Goal: Unclear

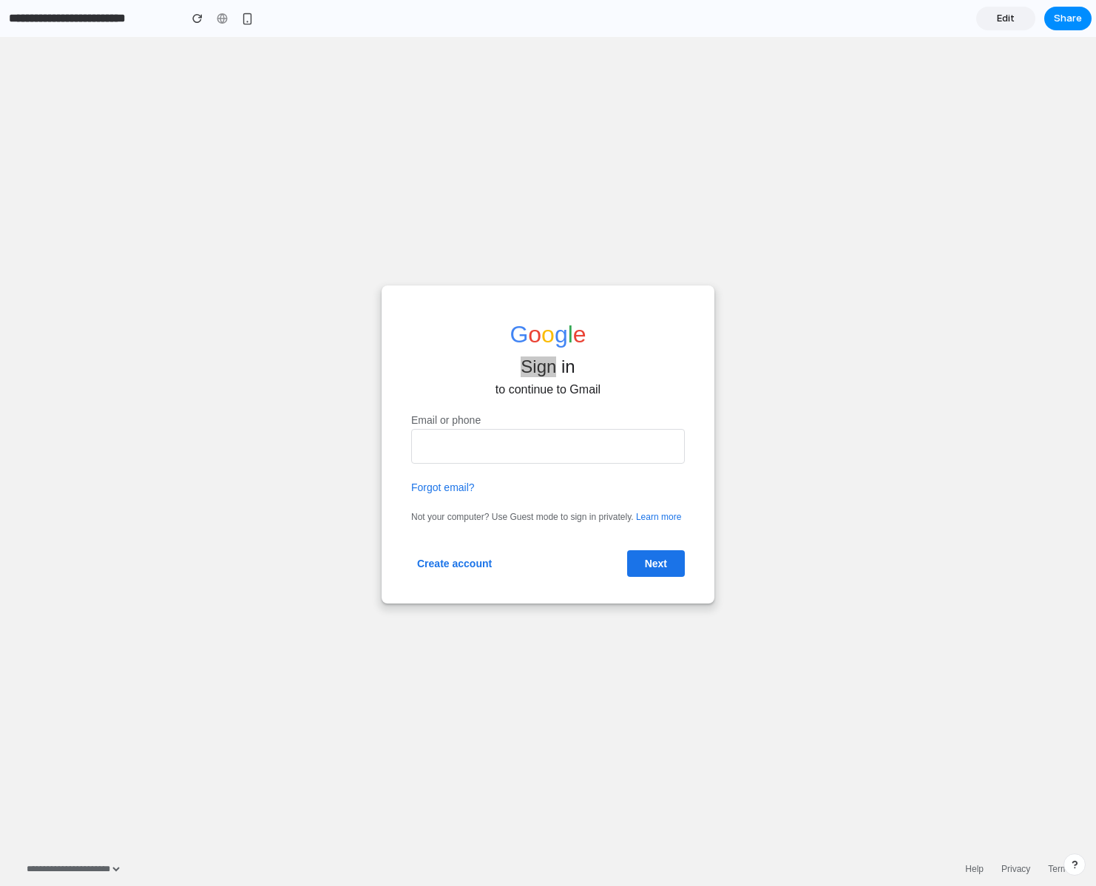
click at [945, 99] on div "G o o g l e Sign in to continue to Gmail Email or phone Forgot email? Not your …" at bounding box center [548, 444] width 1096 height 815
click at [676, 689] on div "G o o g l e Sign in to continue to Gmail Email or phone Forgot email? Not your …" at bounding box center [548, 444] width 1096 height 815
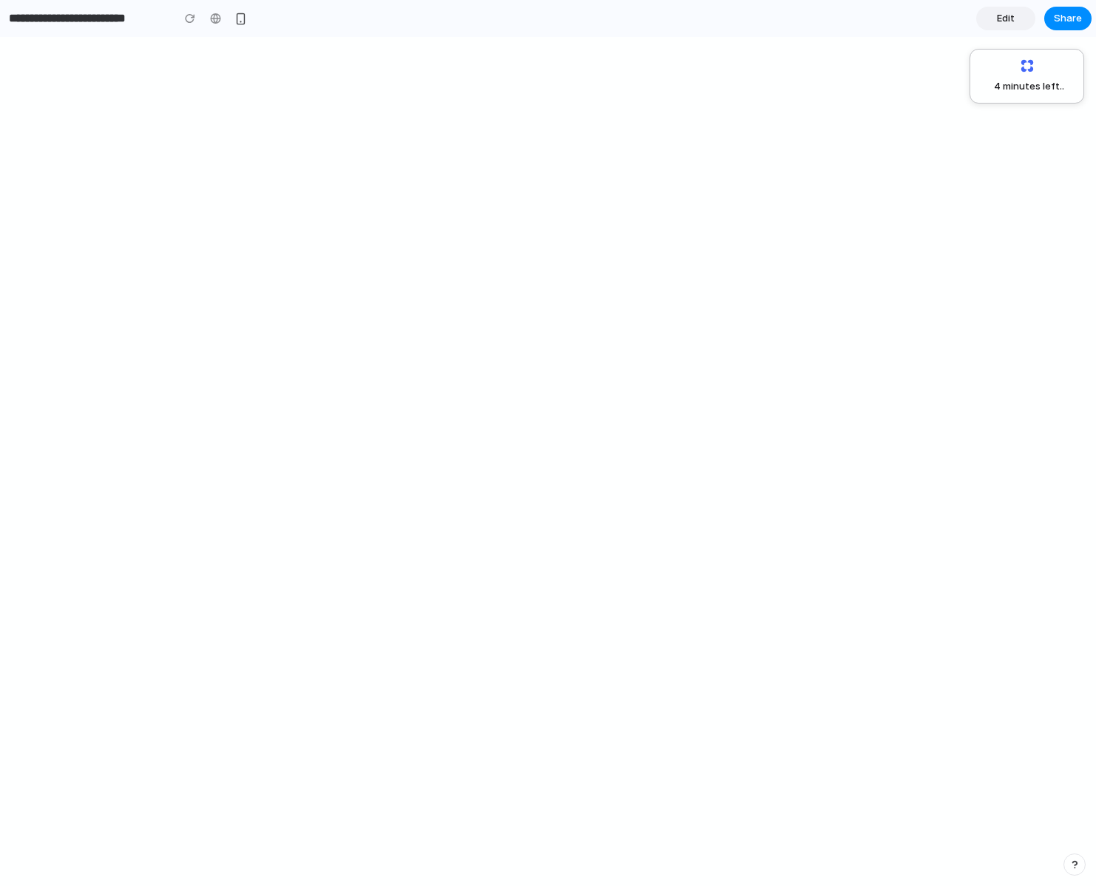
click at [660, 289] on div "4 minutes left .." at bounding box center [548, 461] width 1096 height 849
